Goal: Download file/media

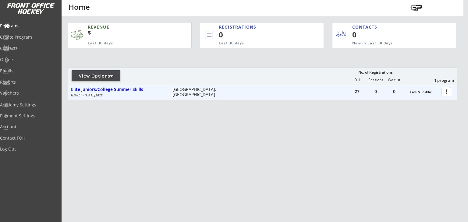
click at [445, 93] on div at bounding box center [447, 91] width 11 height 11
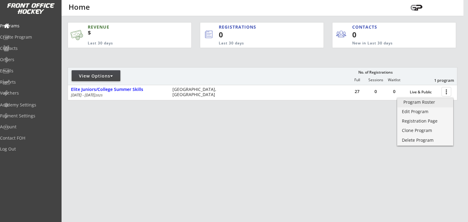
click at [432, 104] on div "Program Roster" at bounding box center [425, 102] width 44 height 4
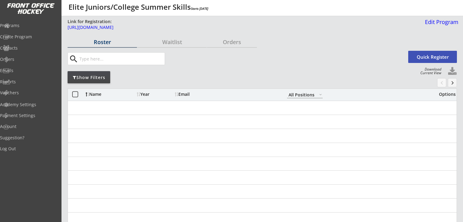
select select ""All Positions""
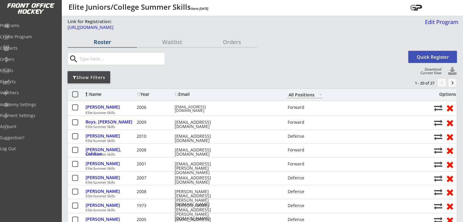
click at [453, 71] on button at bounding box center [452, 71] width 9 height 9
select select ""Player Info""
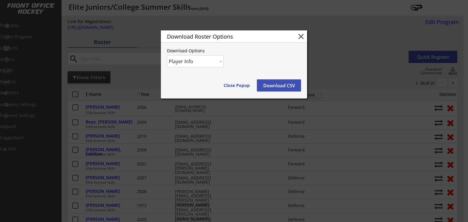
click at [274, 87] on button "Download CSV" at bounding box center [279, 85] width 44 height 12
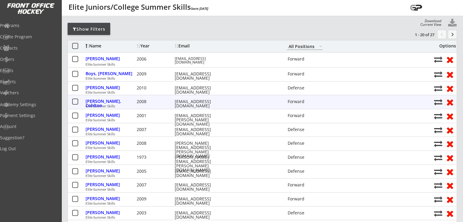
scroll to position [49, 0]
